Goal: Information Seeking & Learning: Learn about a topic

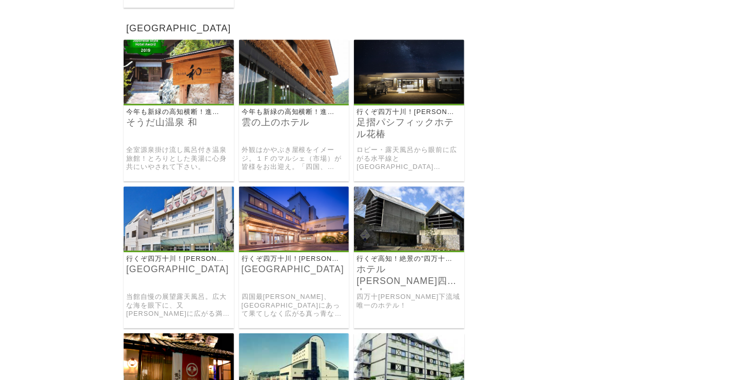
scroll to position [9183, 0]
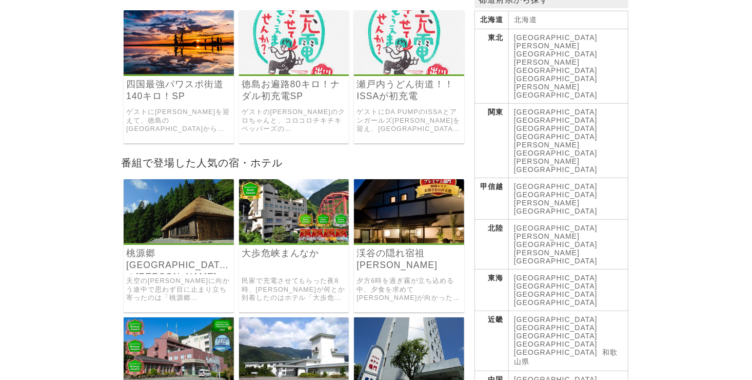
scroll to position [410, 0]
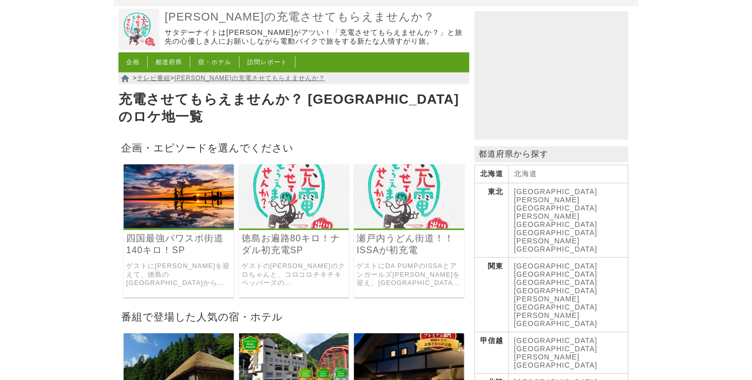
scroll to position [103, 0]
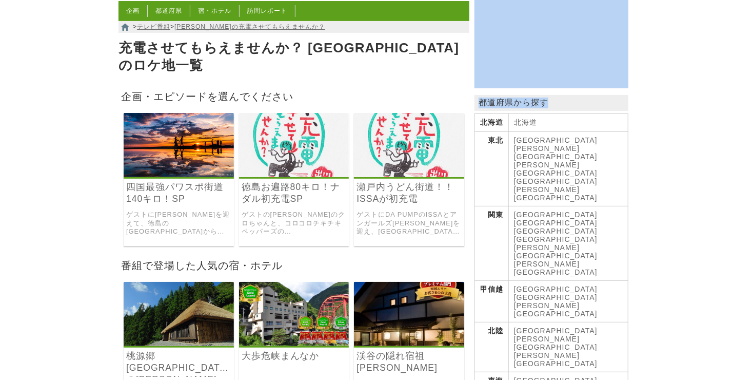
drag, startPoint x: 752, startPoint y: 76, endPoint x: 759, endPoint y: 172, distance: 96.2
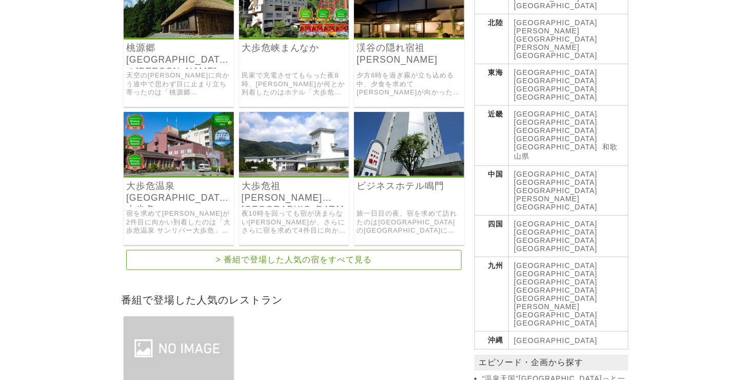
scroll to position [404, 0]
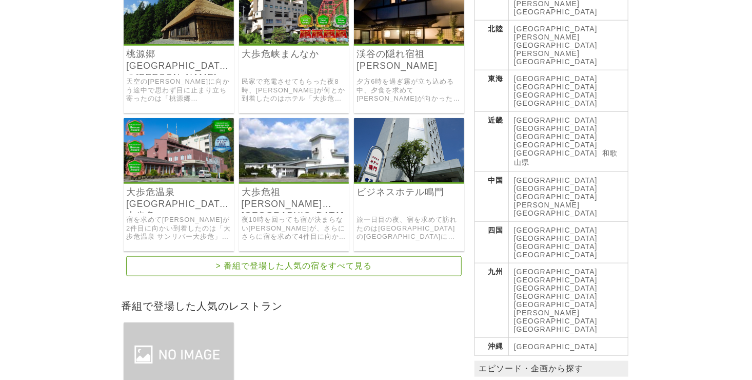
click at [284, 132] on img at bounding box center [294, 150] width 110 height 64
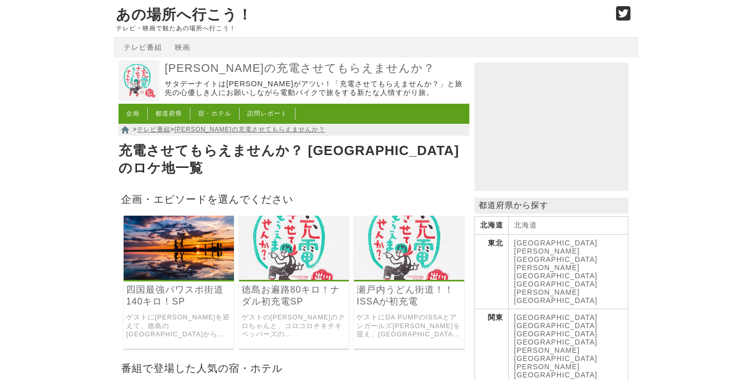
scroll to position [404, 0]
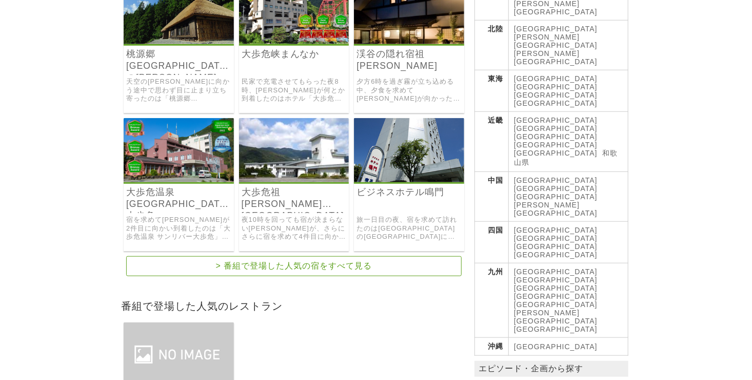
click at [413, 154] on img at bounding box center [409, 150] width 110 height 64
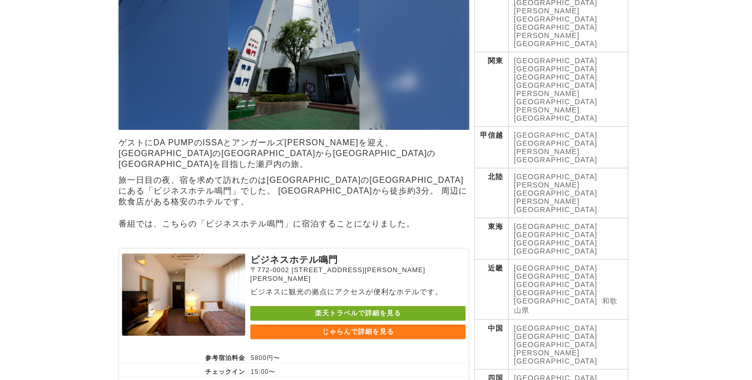
scroll to position [51, 0]
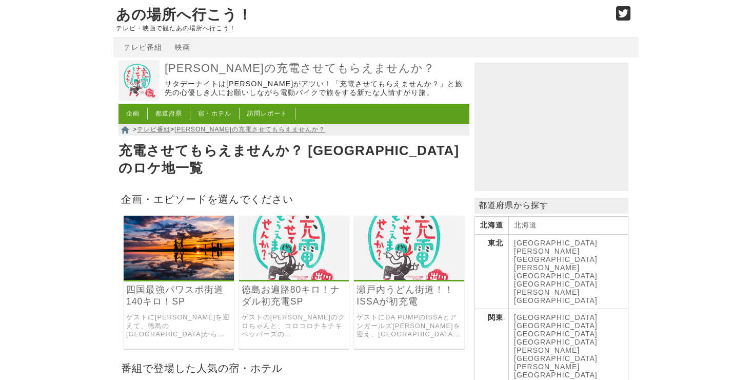
scroll to position [404, 0]
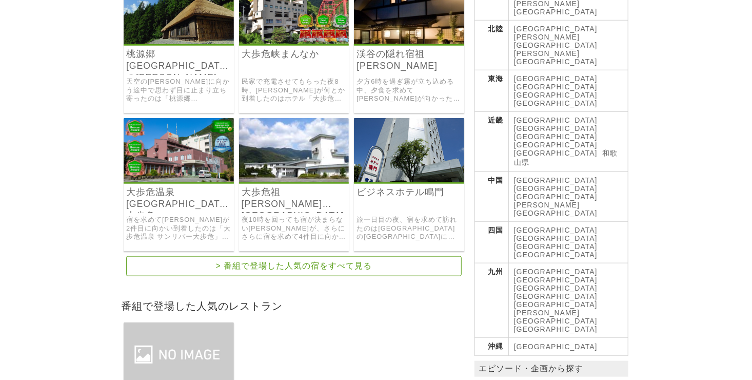
click at [196, 149] on img at bounding box center [179, 150] width 110 height 64
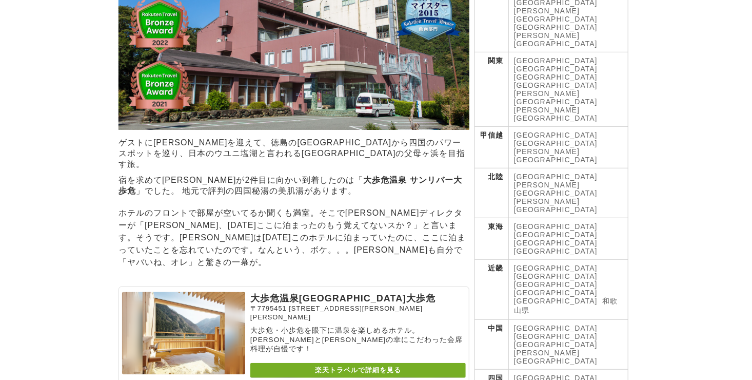
scroll to position [462, 0]
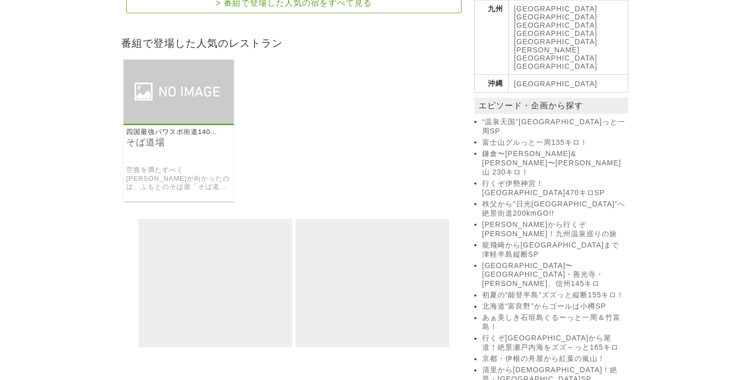
scroll to position [872, 0]
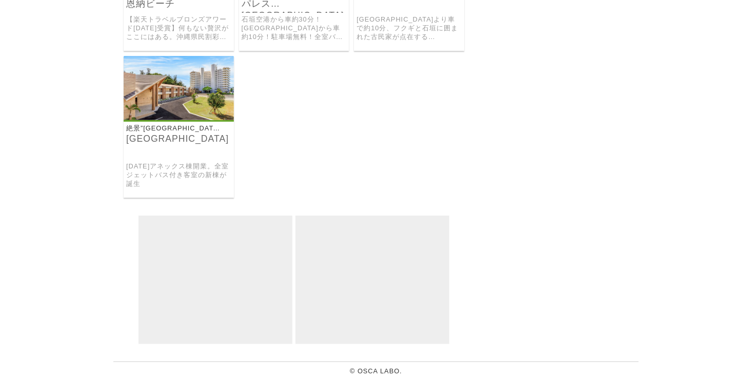
scroll to position [11663, 0]
